Goal: Answer question/provide support

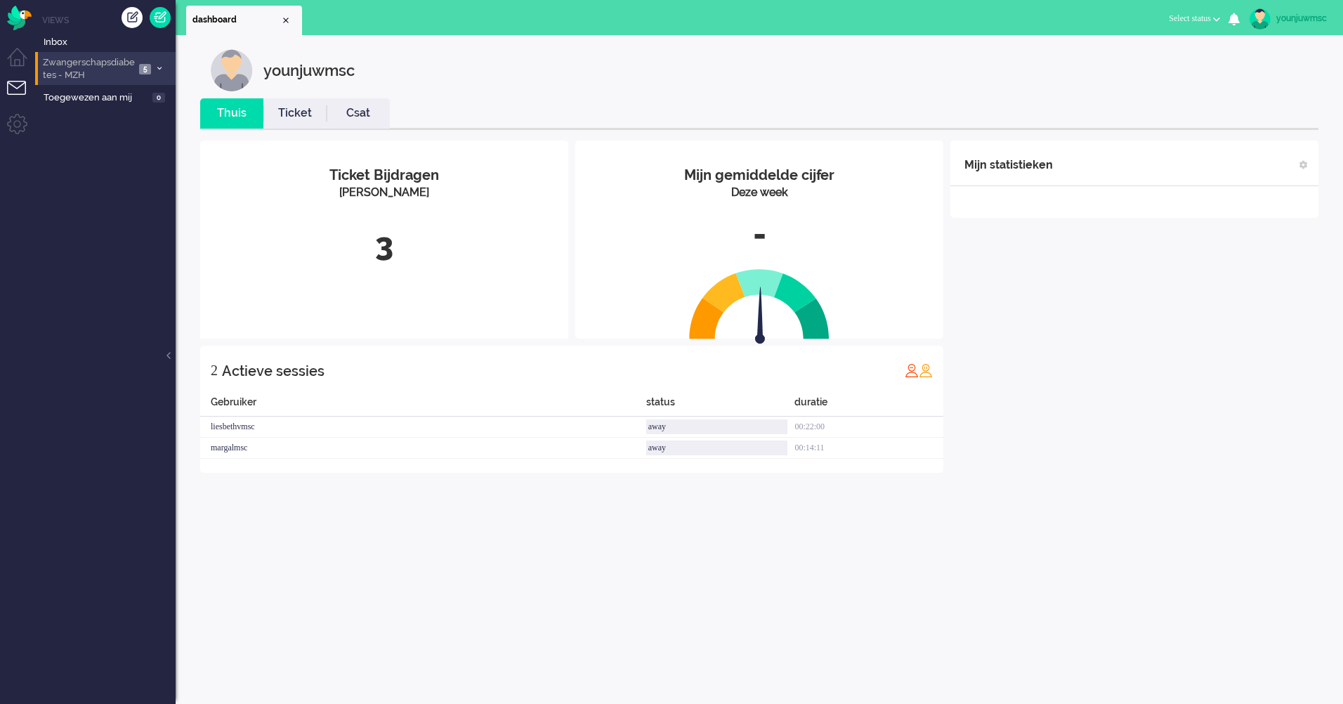
click at [89, 58] on span "Zwangerschapsdiabetes - MZH" at bounding box center [88, 69] width 94 height 26
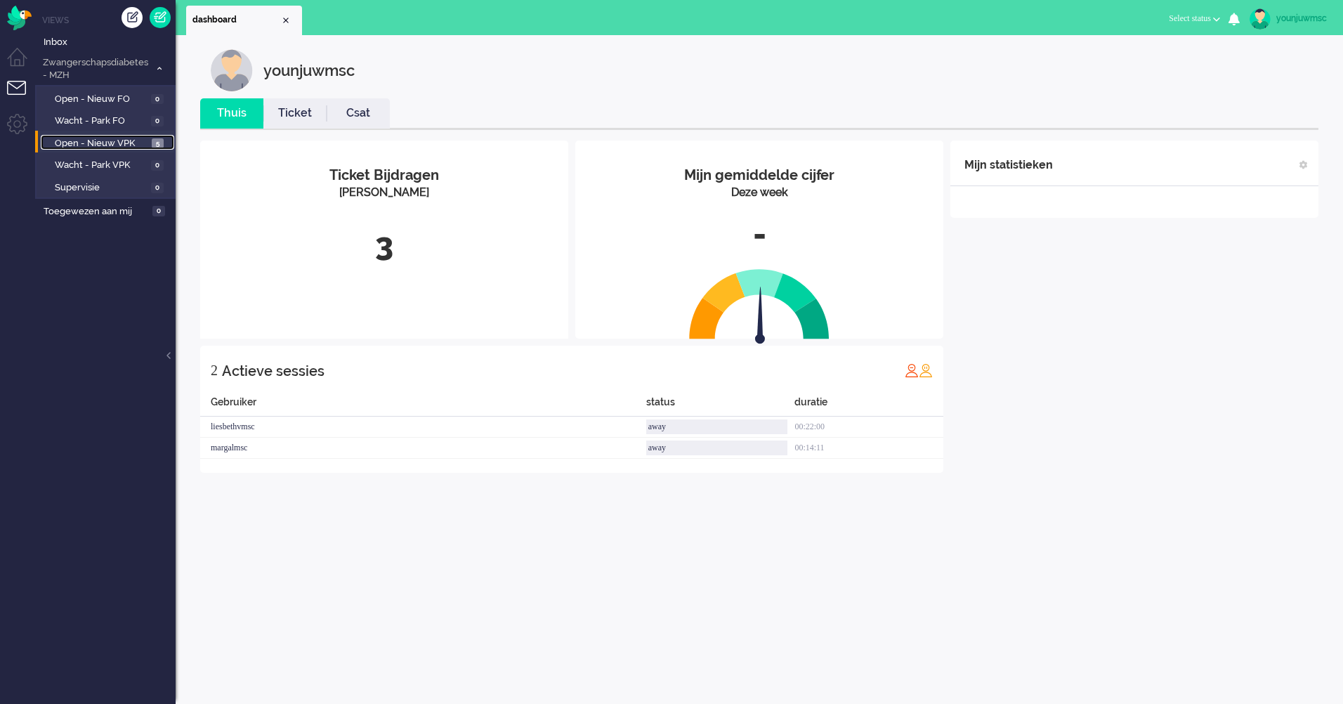
click at [86, 145] on span "Open - Nieuw VPK" at bounding box center [101, 143] width 93 height 13
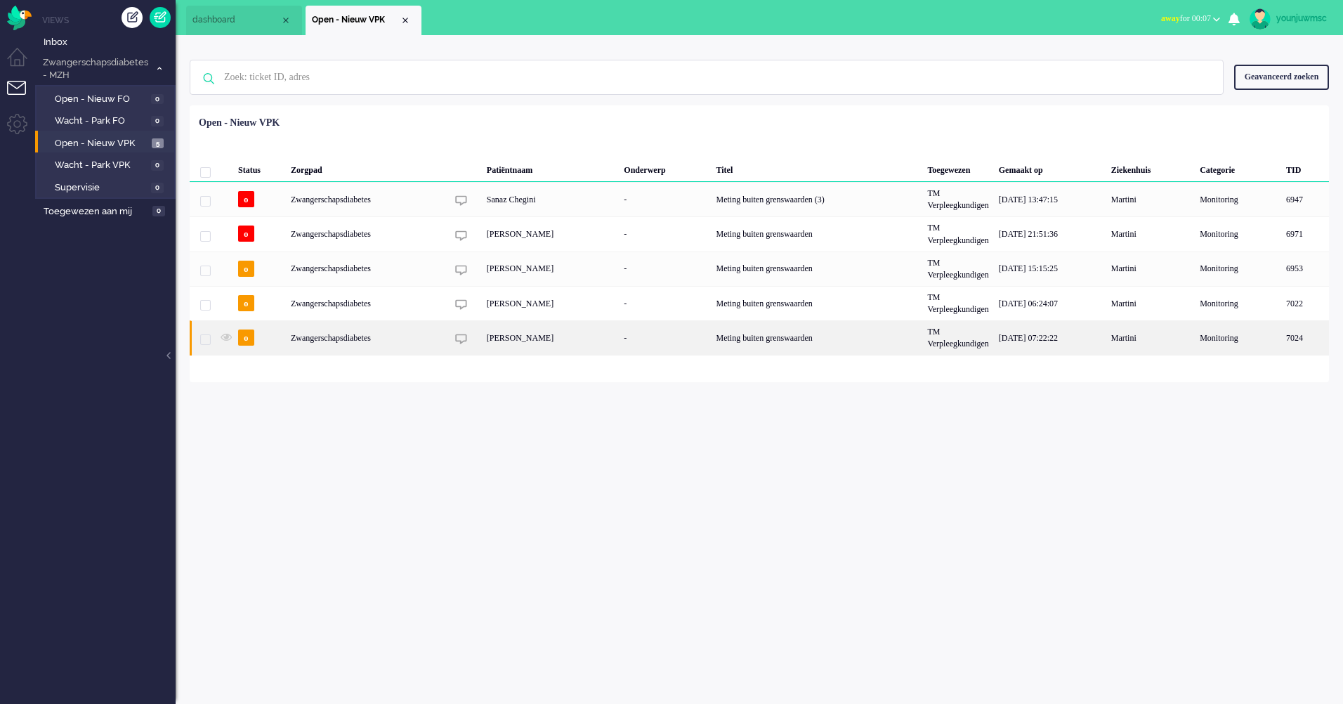
click at [525, 350] on div "[PERSON_NAME]" at bounding box center [551, 337] width 138 height 34
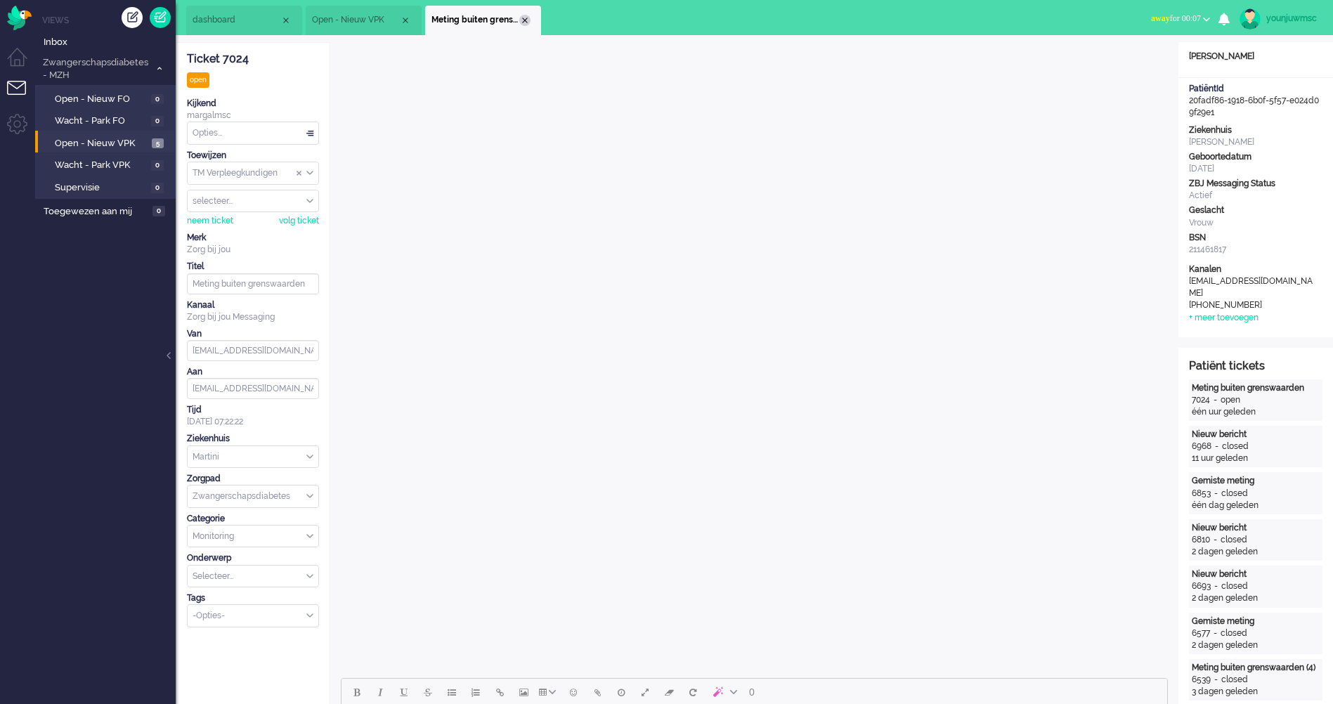
click at [525, 19] on div "Close tab" at bounding box center [524, 20] width 11 height 11
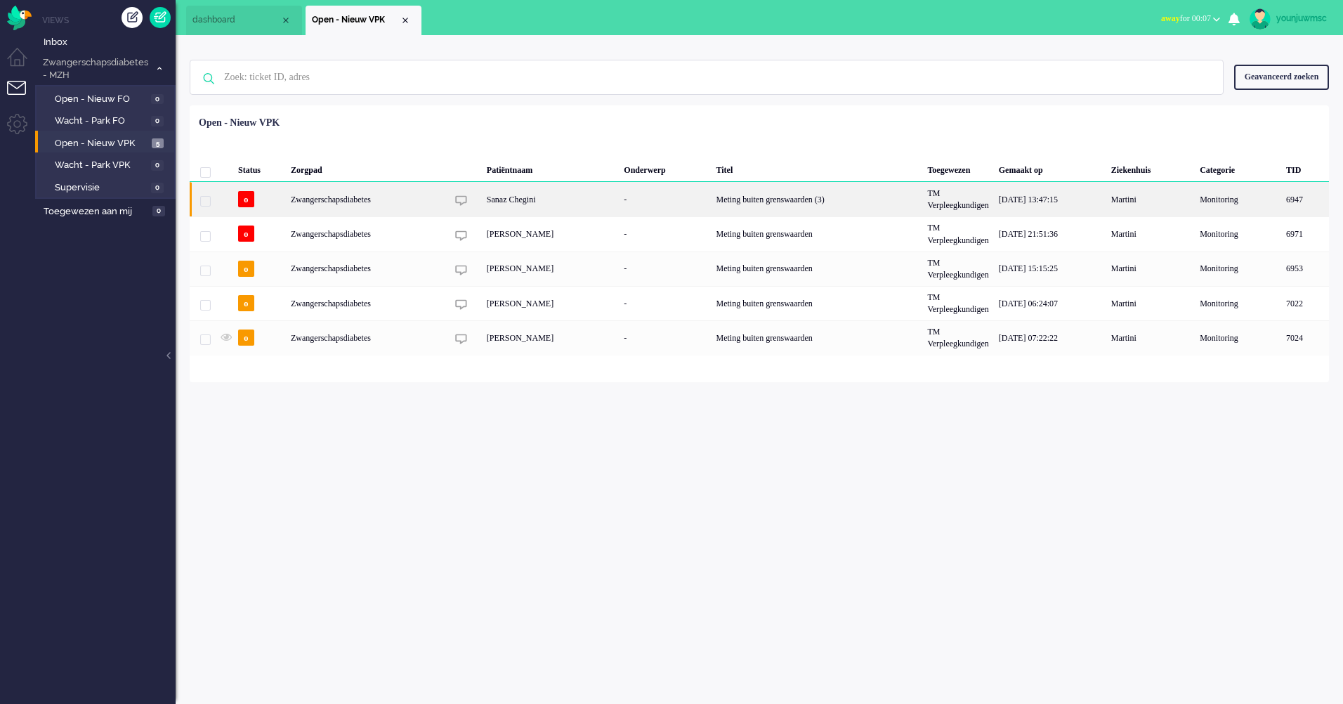
click at [570, 201] on div "Sanaz Chegini" at bounding box center [551, 199] width 138 height 34
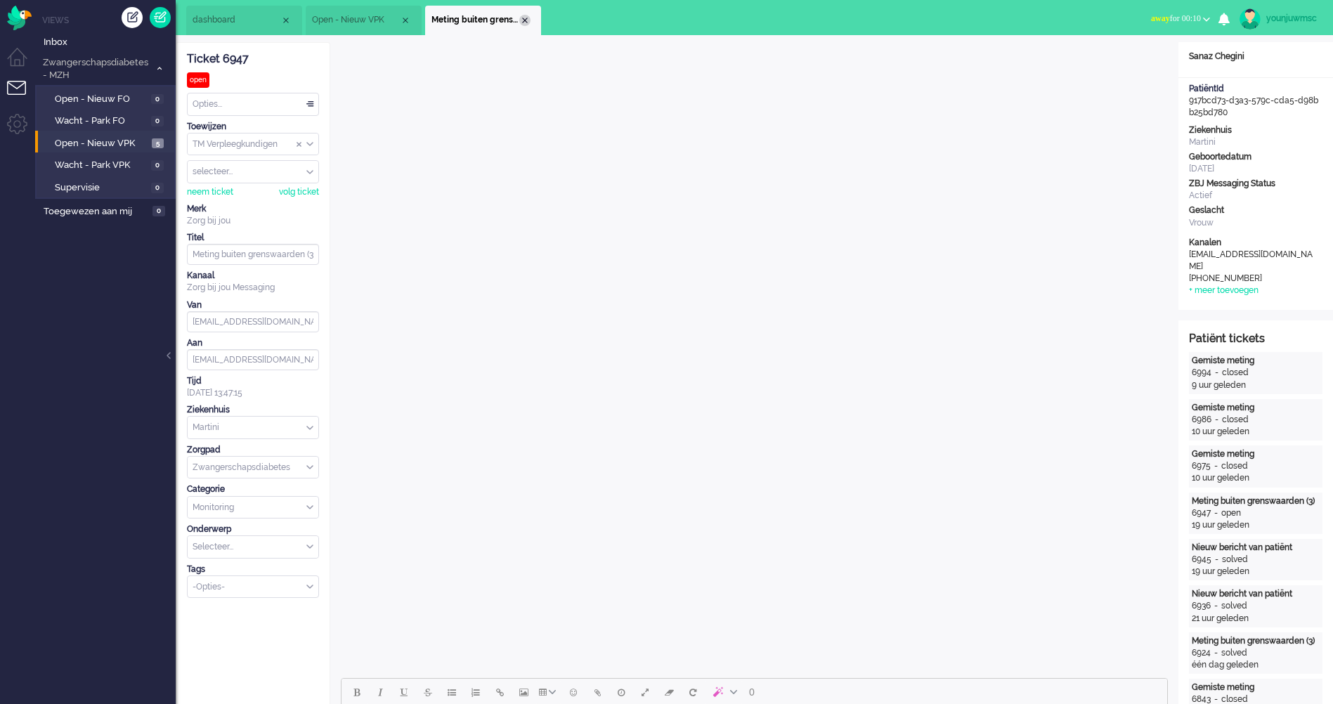
click at [525, 24] on div "Close tab" at bounding box center [524, 20] width 11 height 11
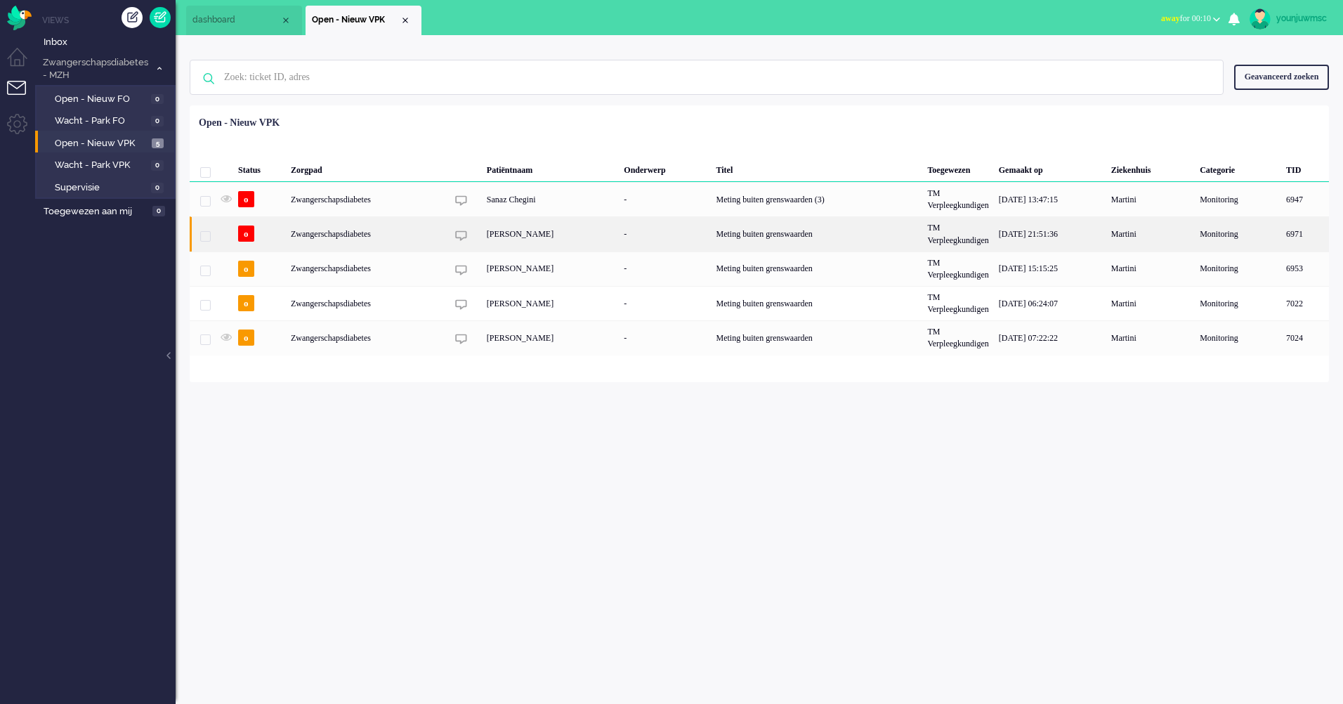
click at [502, 232] on div "[PERSON_NAME]" at bounding box center [551, 233] width 138 height 34
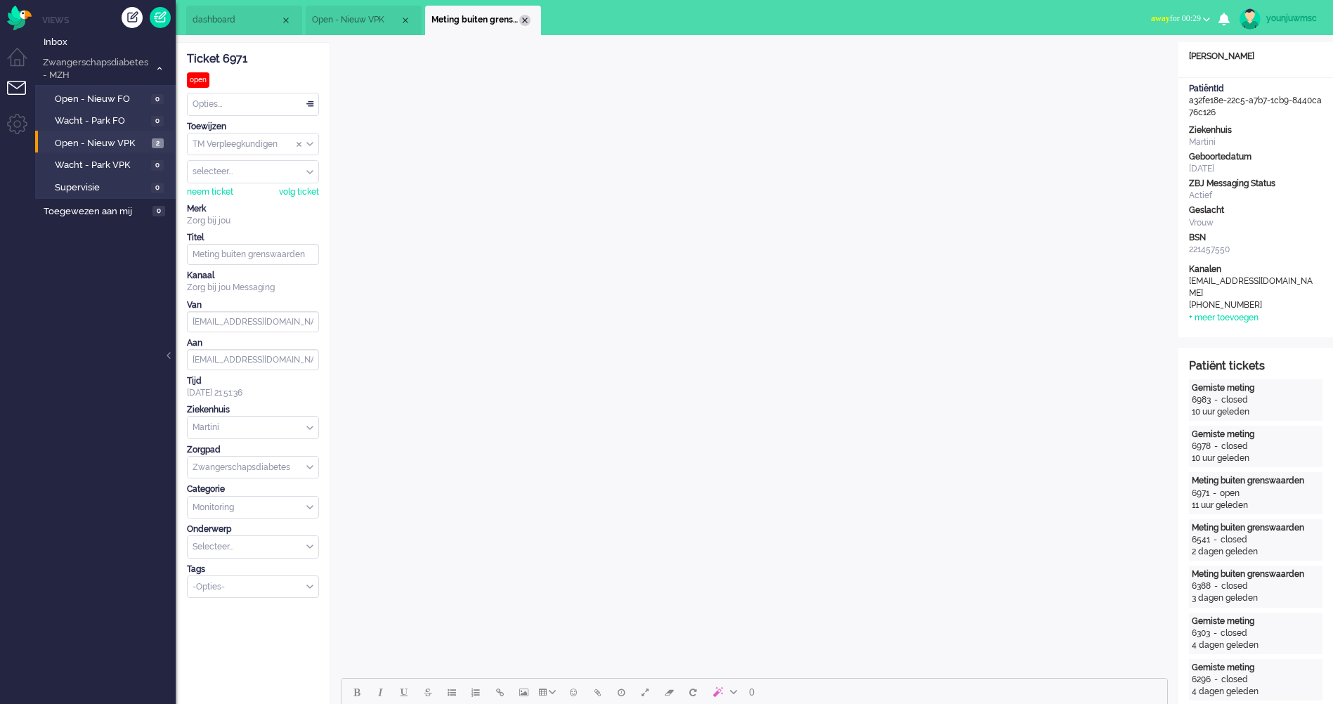
click at [523, 18] on div "Close tab" at bounding box center [524, 20] width 11 height 11
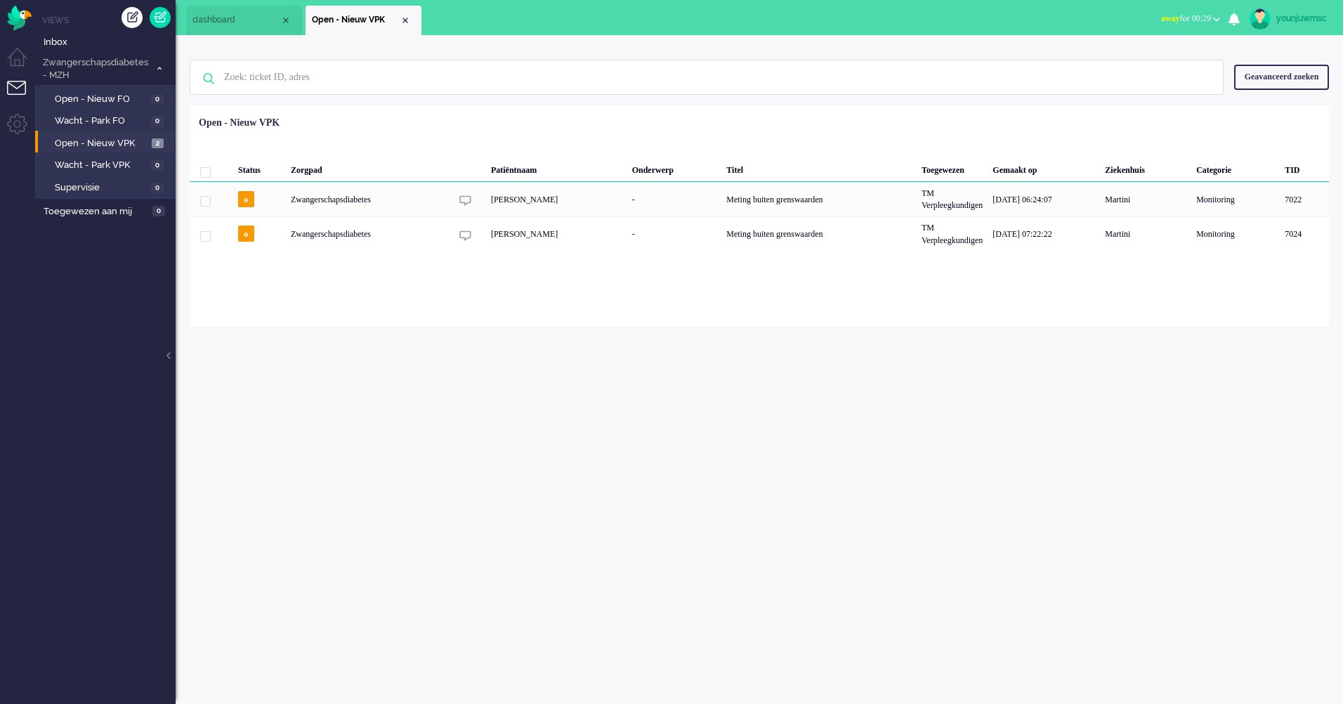
click at [543, 24] on ul "dashboard Open - Nieuw VPK" at bounding box center [622, 17] width 872 height 35
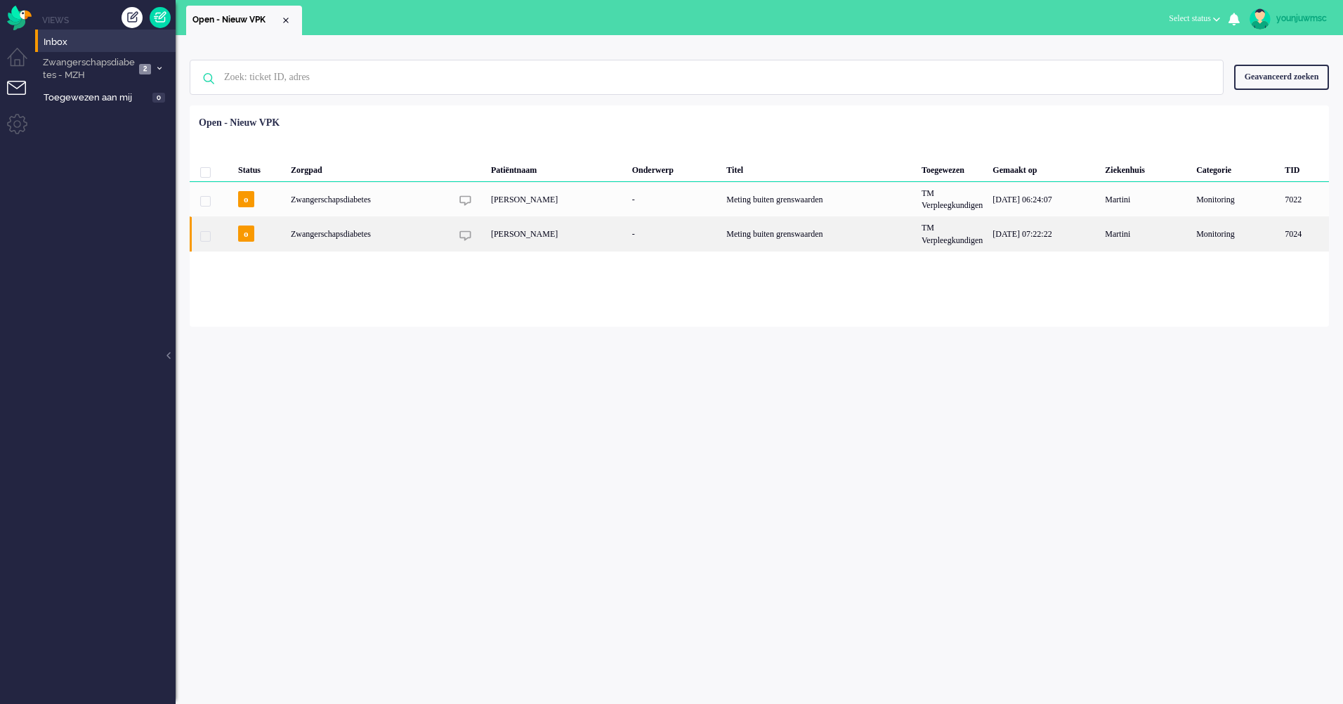
click at [500, 242] on div "[PERSON_NAME]" at bounding box center [556, 233] width 141 height 34
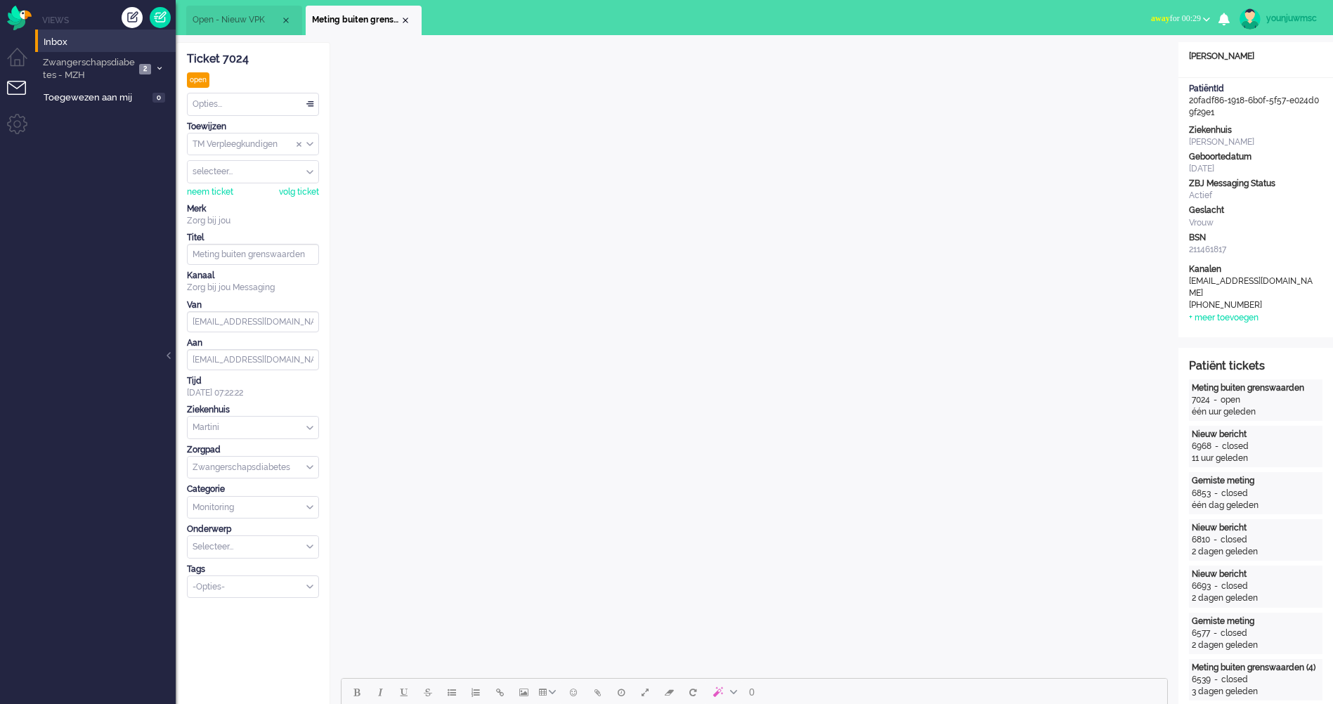
click at [402, 16] on div "Close tab" at bounding box center [405, 20] width 11 height 11
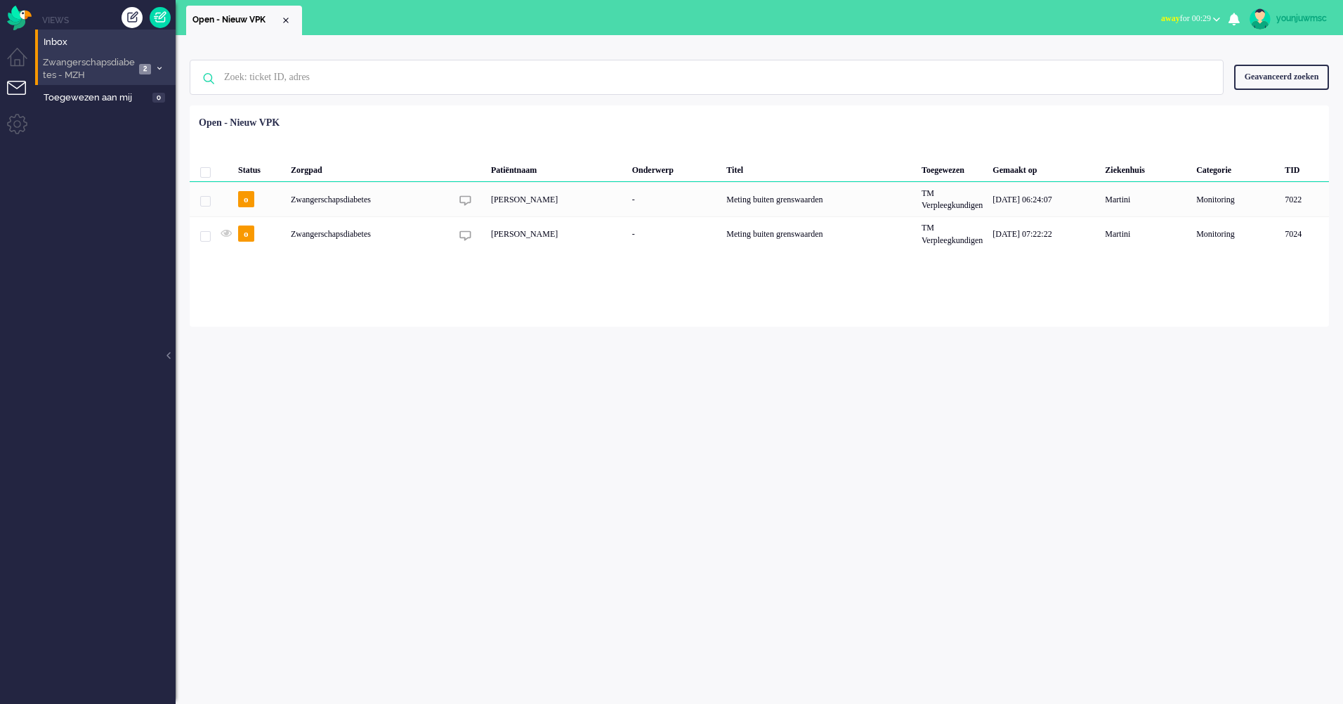
click at [100, 66] on span "Zwangerschapsdiabetes - MZH" at bounding box center [88, 69] width 94 height 26
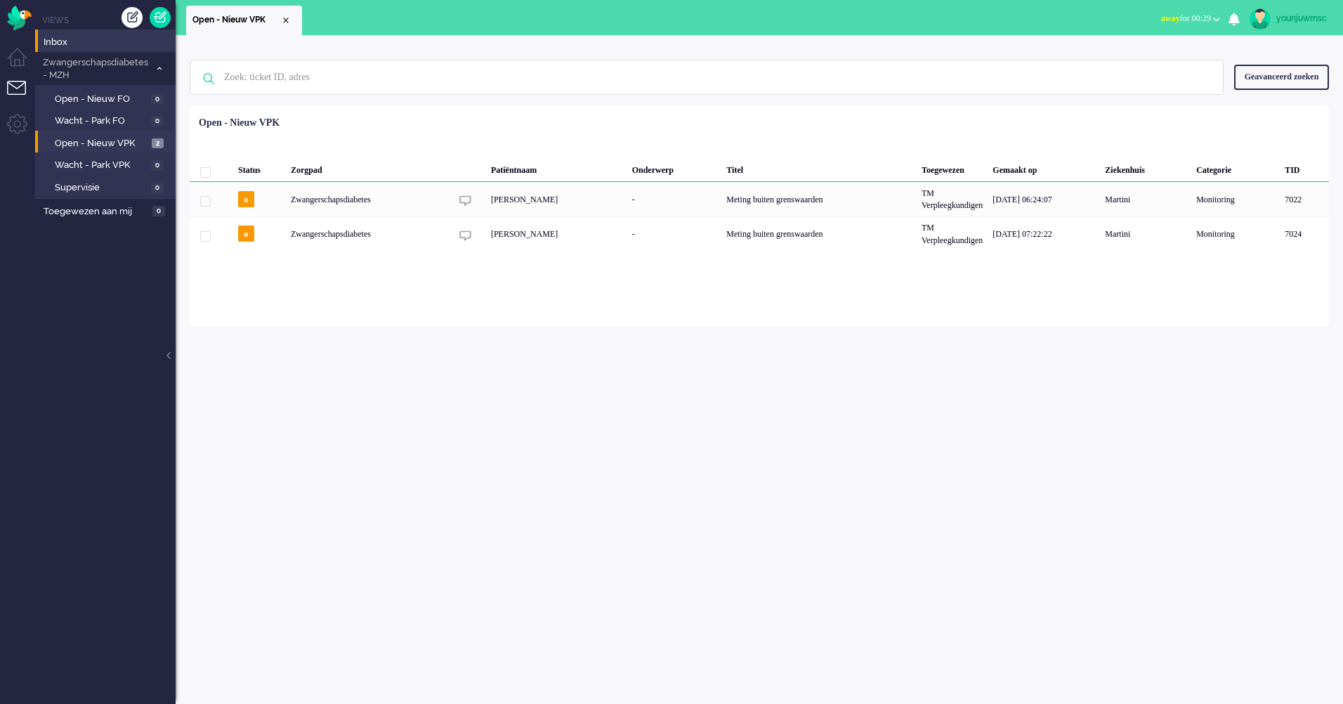
click at [665, 436] on div "Geen zoekresultaten [PERSON_NAME] nog eens Geavanceerd zoeken Geavanceerd zoeke…" at bounding box center [760, 369] width 1168 height 669
click at [934, 405] on div "Geen zoekresultaten [PERSON_NAME] nog eens Geavanceerd zoeken Geavanceerd zoeke…" at bounding box center [760, 369] width 1168 height 669
click at [103, 145] on span "Open - Nieuw VPK" at bounding box center [101, 143] width 93 height 13
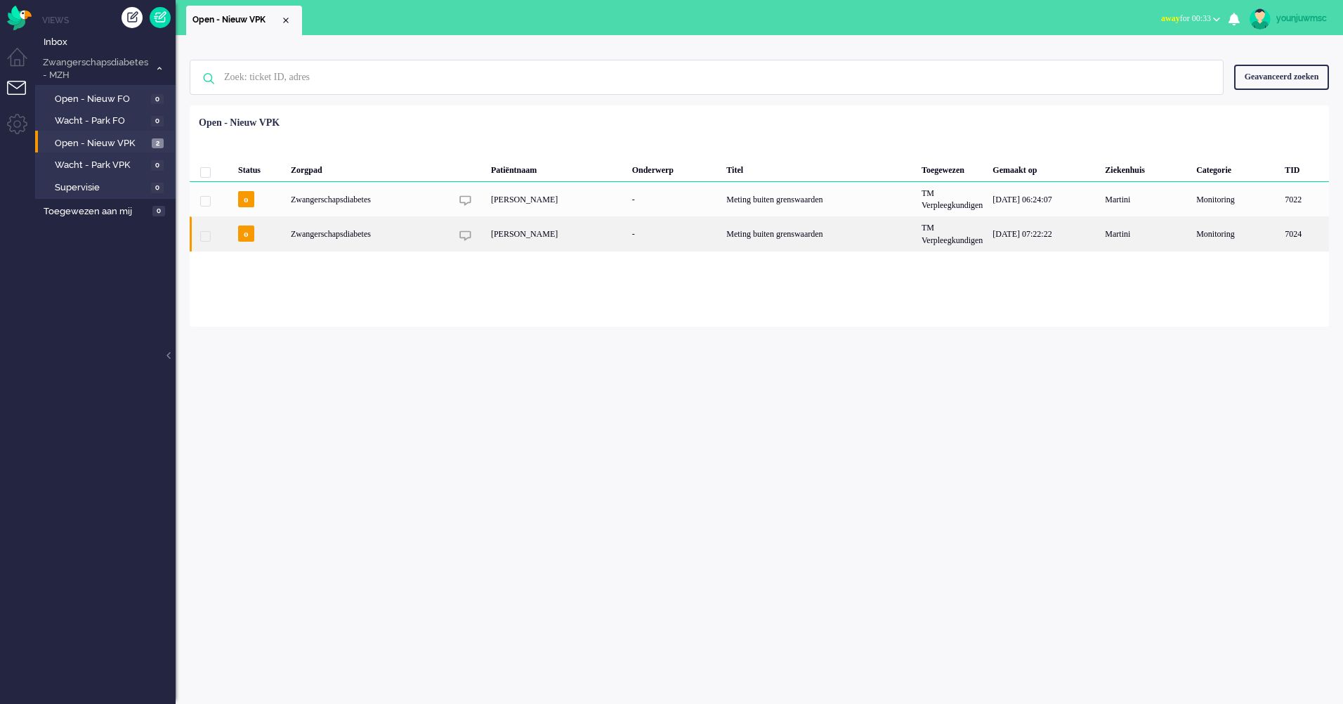
click at [500, 235] on div "[PERSON_NAME]" at bounding box center [556, 233] width 141 height 34
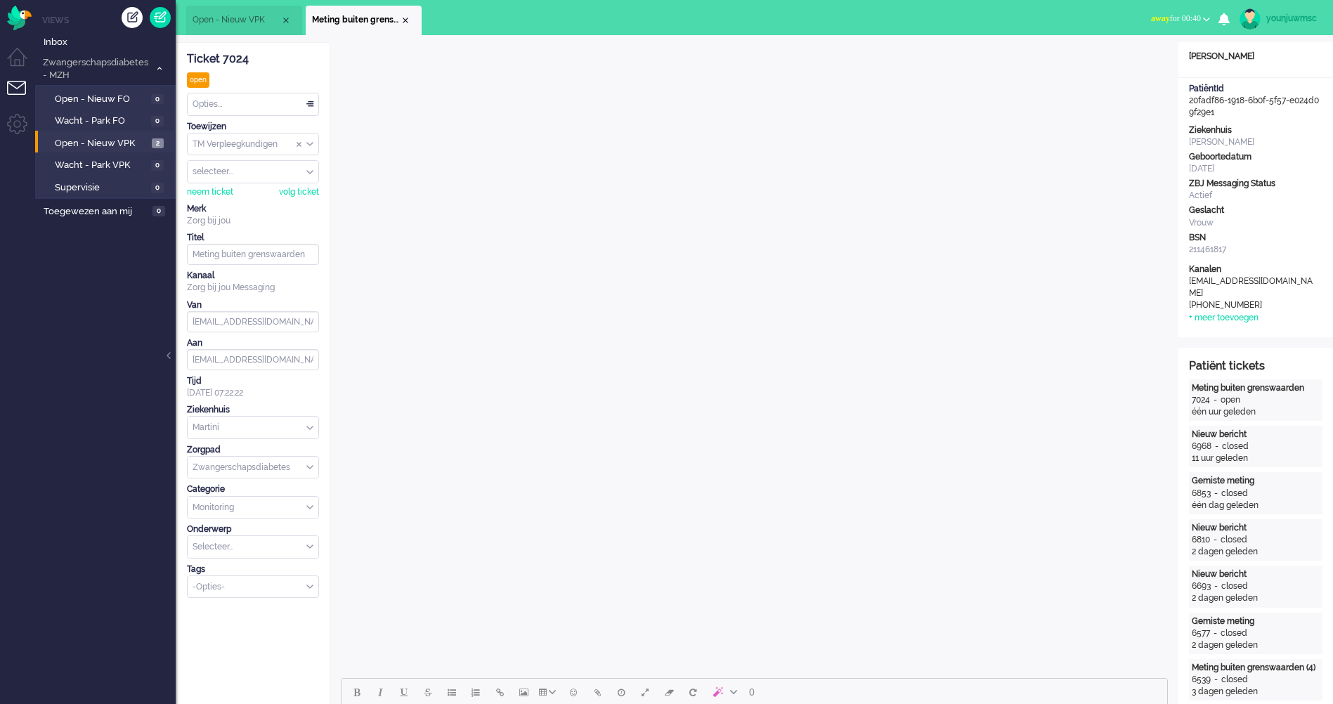
click at [406, 18] on div "Close tab" at bounding box center [405, 20] width 11 height 11
